Goal: Task Accomplishment & Management: Manage account settings

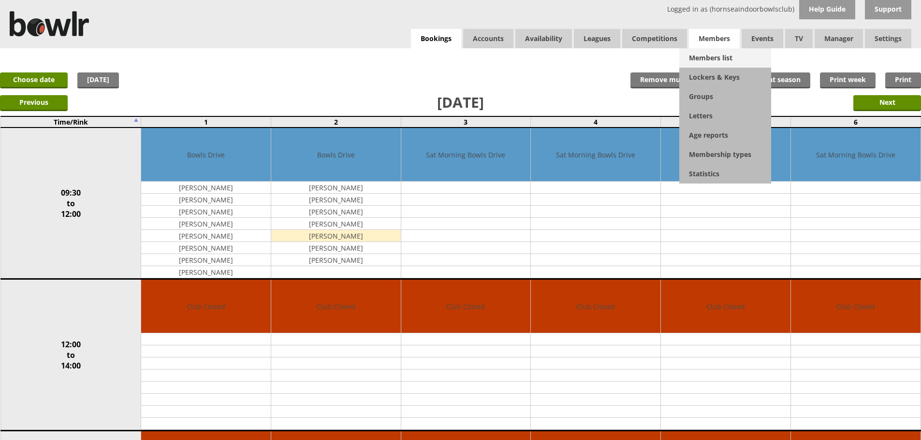
click at [713, 52] on link "Members list" at bounding box center [725, 57] width 92 height 19
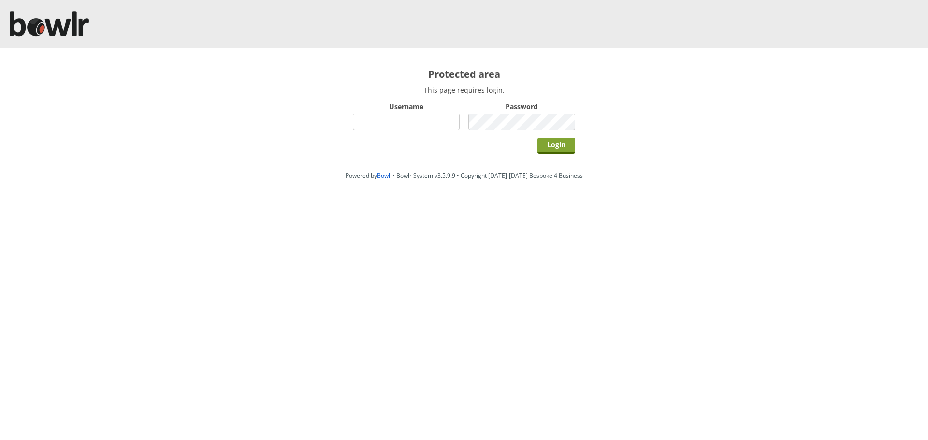
type input "hornseaindoorbowlsclub"
click at [555, 140] on input "Login" at bounding box center [556, 146] width 38 height 16
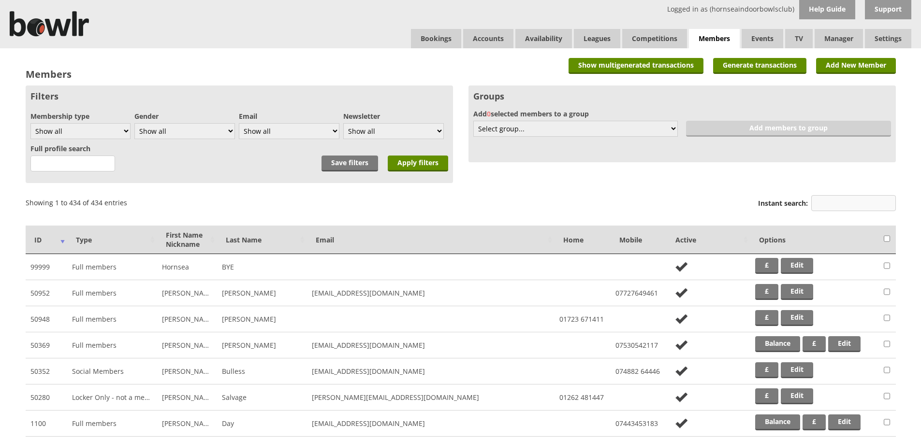
click at [825, 202] on input "Instant search:" at bounding box center [853, 203] width 85 height 16
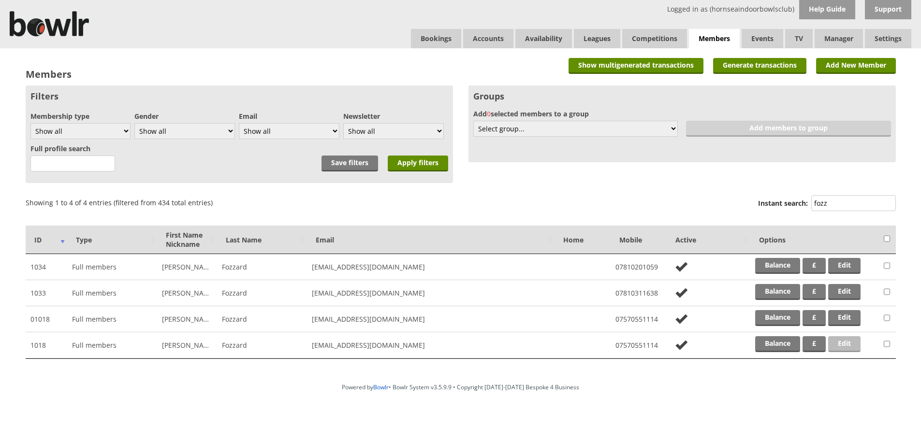
type input "fozz"
click at [842, 344] on link "Edit" at bounding box center [844, 344] width 32 height 16
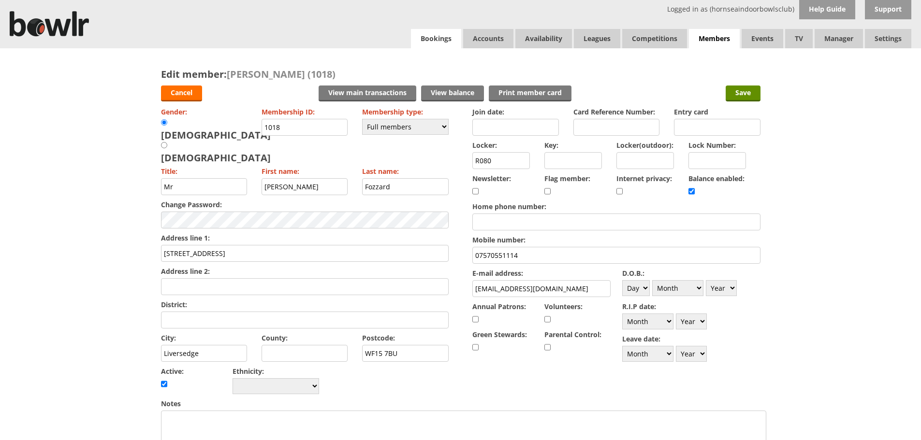
click at [436, 43] on link "Bookings" at bounding box center [436, 38] width 50 height 19
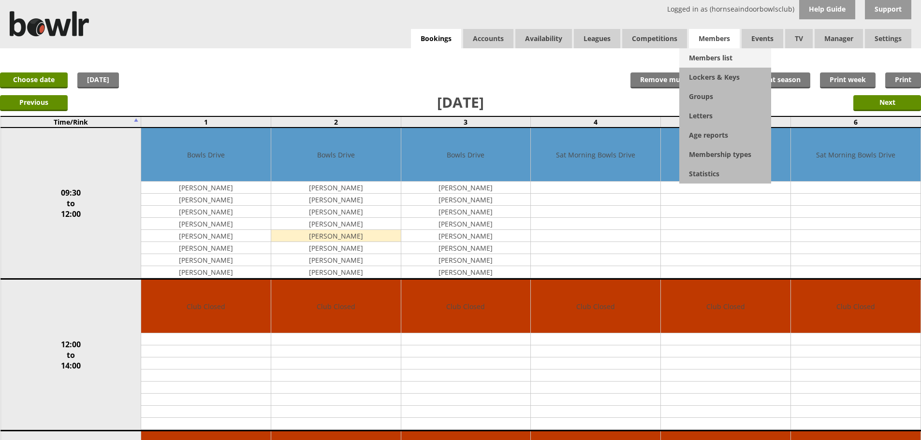
click at [705, 55] on link "Members list" at bounding box center [725, 57] width 92 height 19
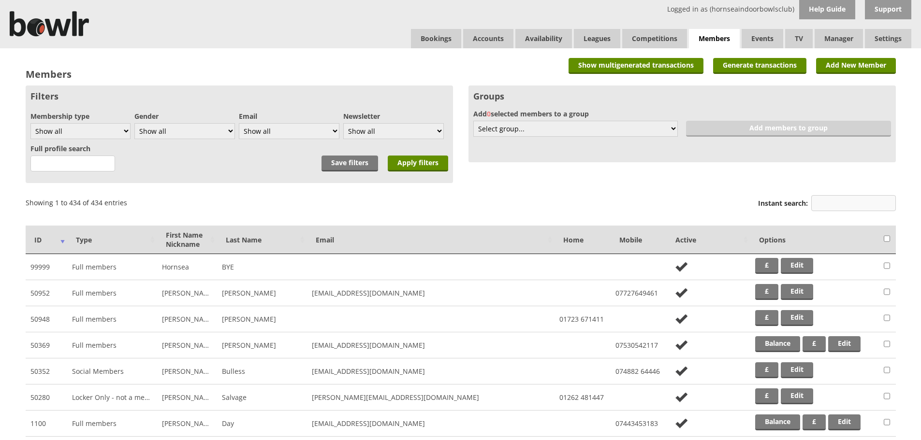
click at [825, 202] on input "Instant search:" at bounding box center [853, 203] width 85 height 16
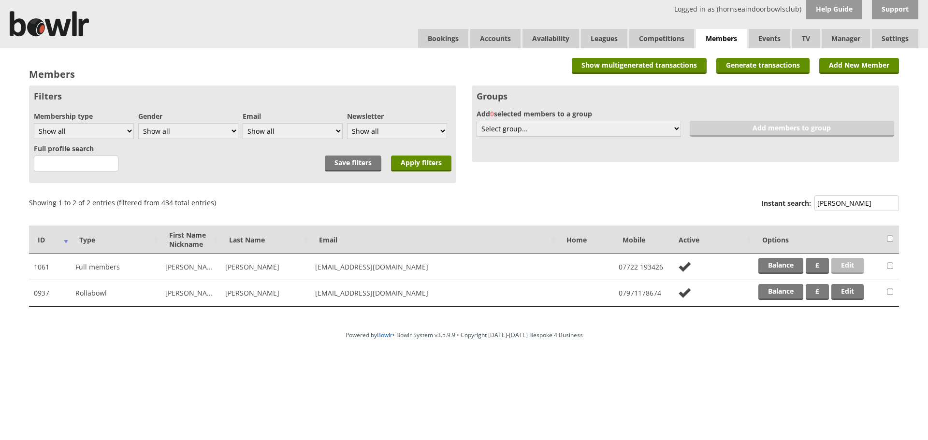
type input "russ"
click at [854, 263] on link "Edit" at bounding box center [847, 266] width 32 height 16
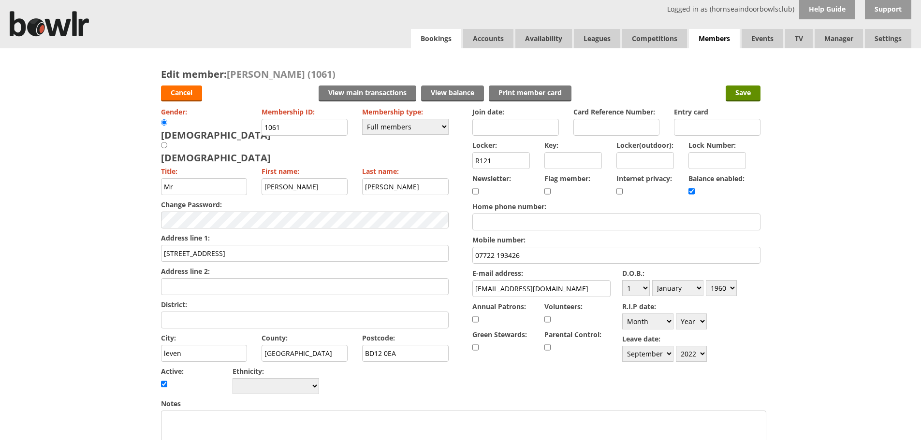
click at [435, 43] on link "Bookings" at bounding box center [436, 38] width 50 height 19
